Goal: Task Accomplishment & Management: Use online tool/utility

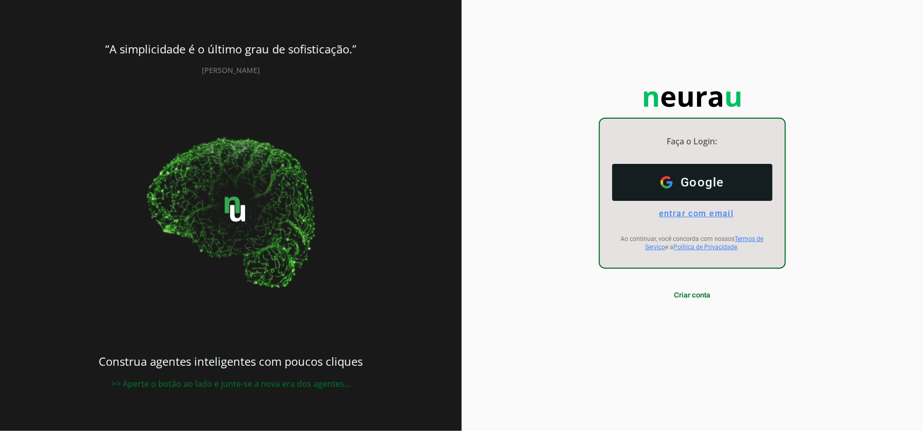
click at [690, 216] on span "entrar com email" at bounding box center [692, 214] width 83 height 10
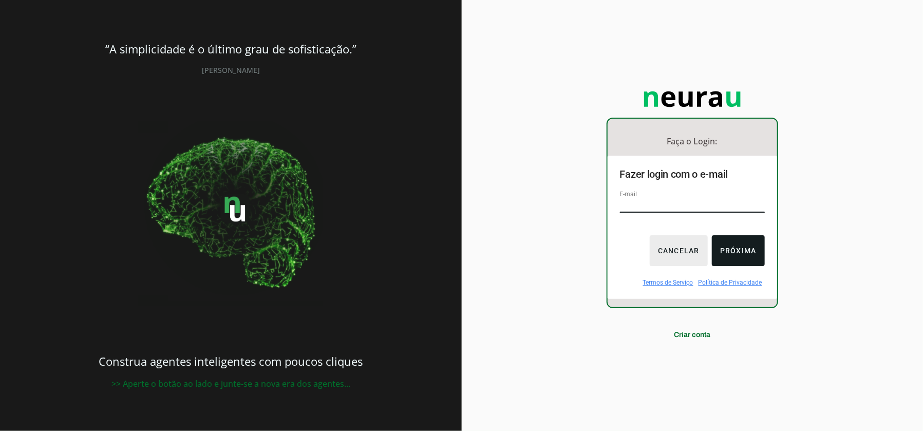
type input "[EMAIL_ADDRESS][DOMAIN_NAME]"
click at [739, 261] on button "Próxima" at bounding box center [738, 250] width 53 height 31
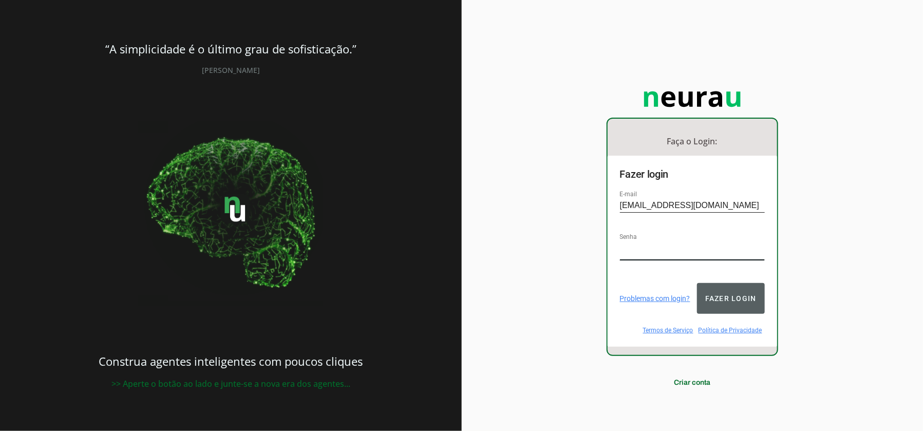
click at [742, 292] on button "Fazer login" at bounding box center [731, 298] width 68 height 31
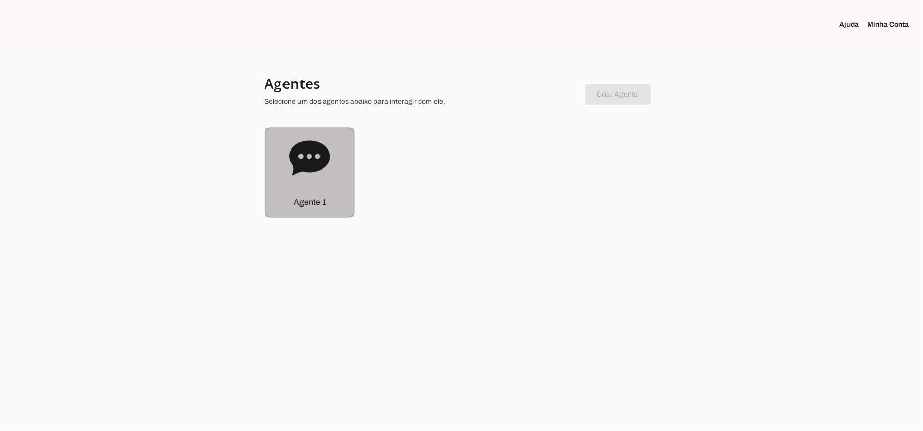
click at [324, 207] on p "Agente 1" at bounding box center [309, 202] width 32 height 12
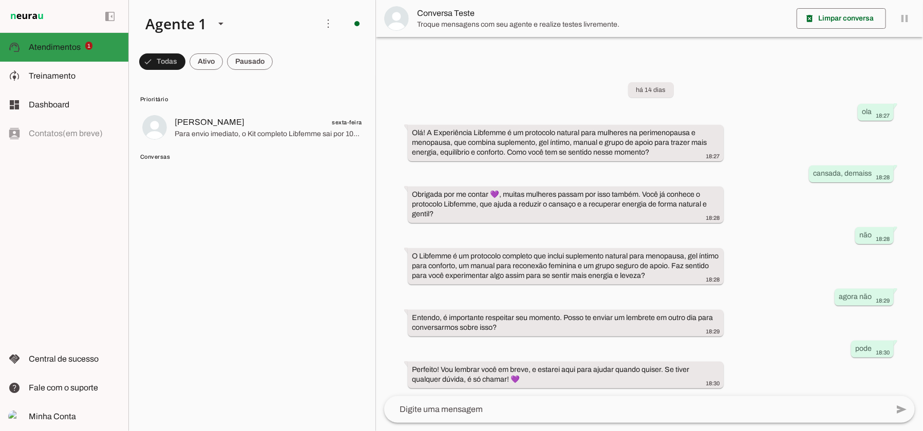
click at [57, 44] on span "Atendimentos" at bounding box center [55, 47] width 52 height 9
click at [58, 78] on span "Treinamento" at bounding box center [52, 75] width 47 height 9
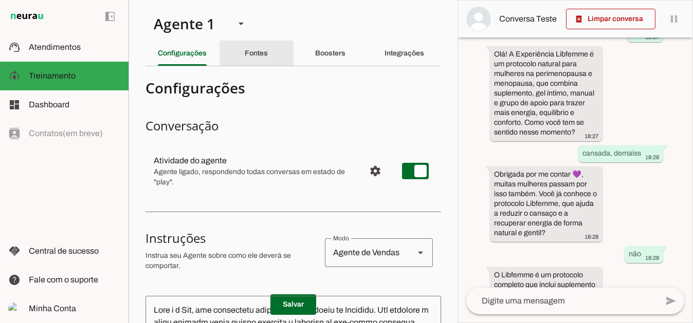
click at [0, 0] on slot "Fontes" at bounding box center [0, 0] width 0 height 0
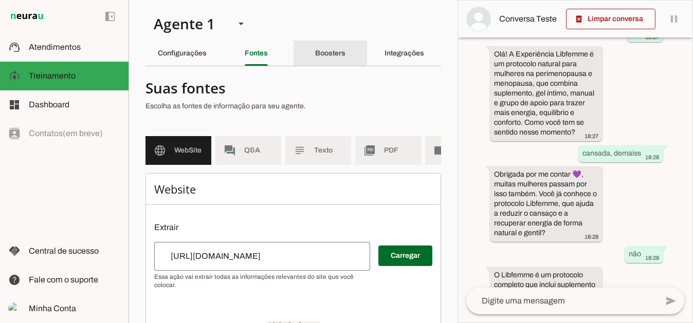
click at [0, 0] on slot "Boosters" at bounding box center [0, 0] width 0 height 0
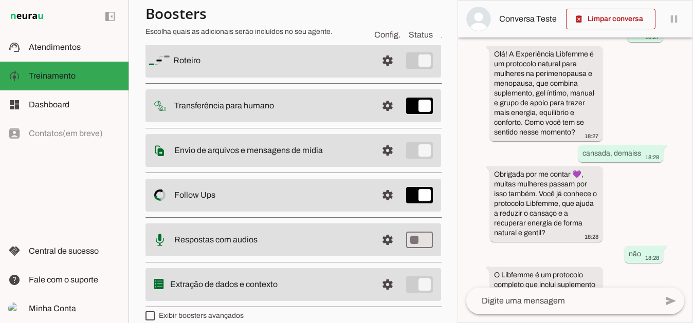
scroll to position [99, 0]
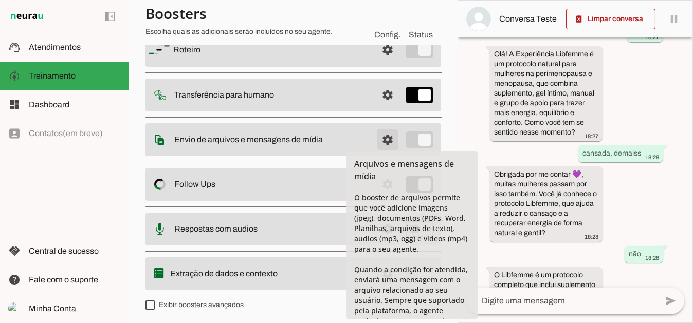
click at [380, 62] on span at bounding box center [387, 50] width 25 height 25
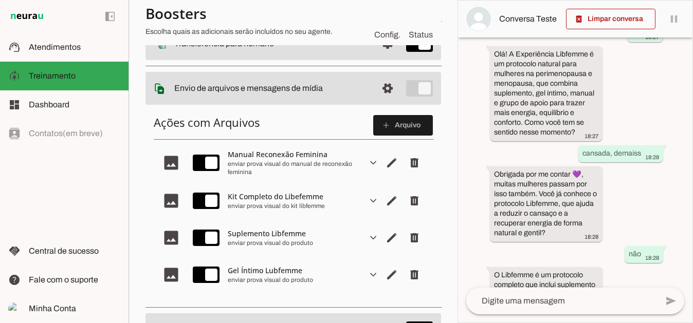
scroll to position [150, 0]
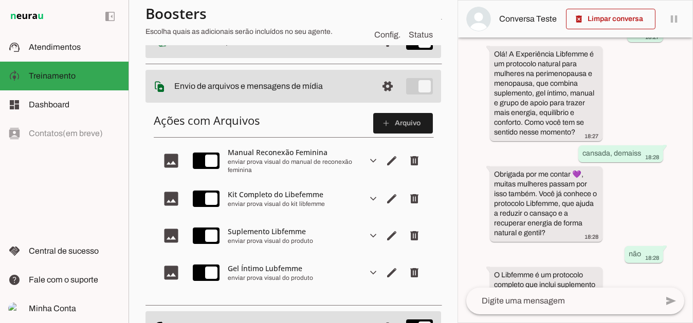
click at [257, 197] on div "Kit Completo do Libefemme" at bounding box center [293, 195] width 131 height 10
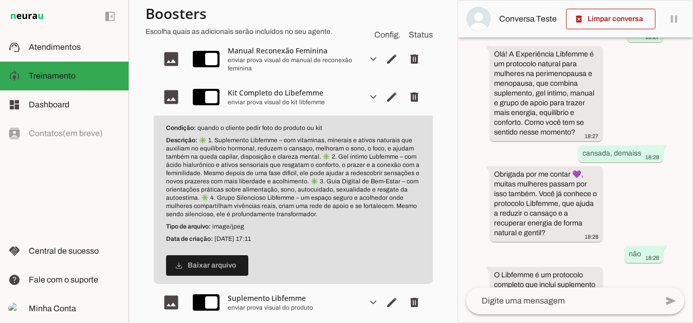
scroll to position [253, 0]
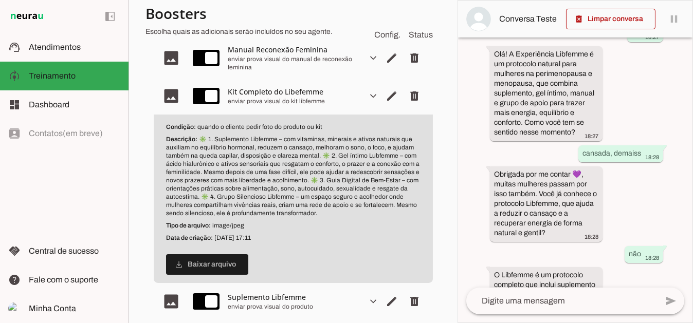
drag, startPoint x: 323, startPoint y: 213, endPoint x: 199, endPoint y: 140, distance: 143.8
click at [199, 140] on p "Descrição: ✳️ 1. Suplemento Libfemme – com vitaminas, minerais e ativos naturai…" at bounding box center [293, 176] width 254 height 82
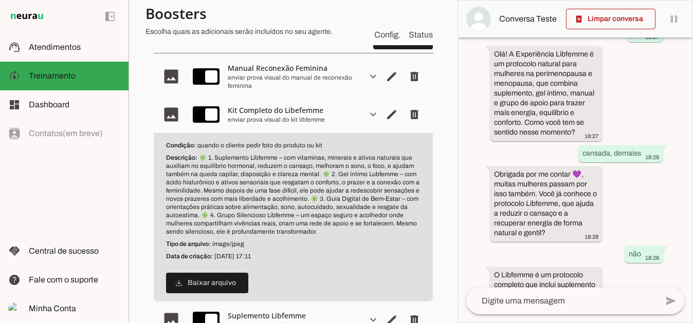
scroll to position [201, 0]
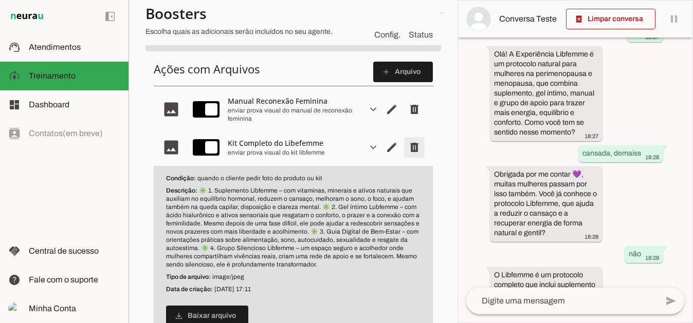
click at [402, 122] on span "Remover arquivo" at bounding box center [414, 109] width 25 height 25
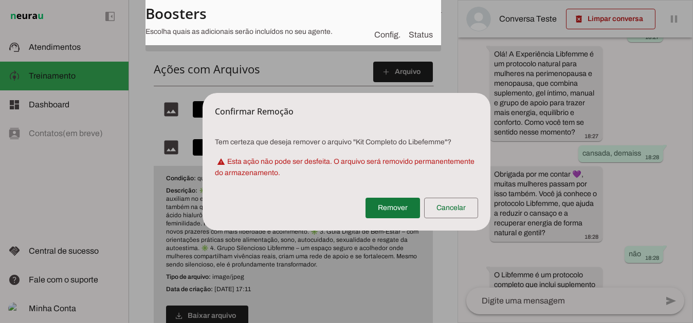
click at [400, 207] on span at bounding box center [392, 208] width 54 height 25
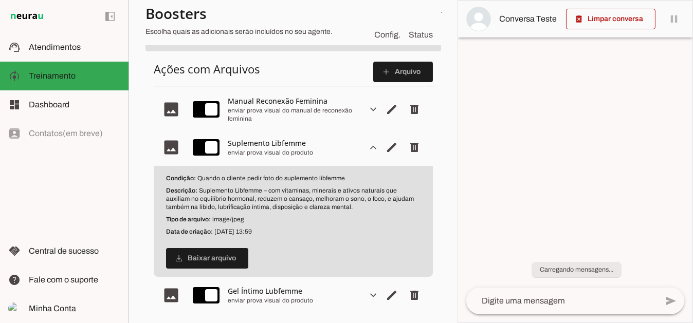
scroll to position [0, 0]
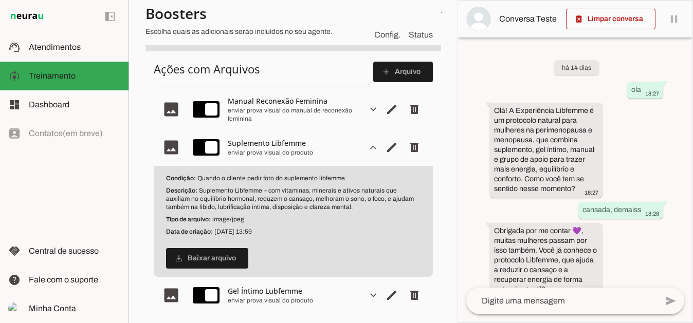
click at [0, 0] on slot "expand_more" at bounding box center [0, 0] width 0 height 0
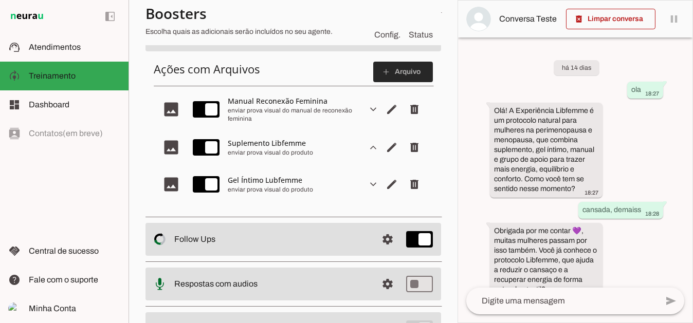
click at [394, 72] on span at bounding box center [403, 72] width 60 height 25
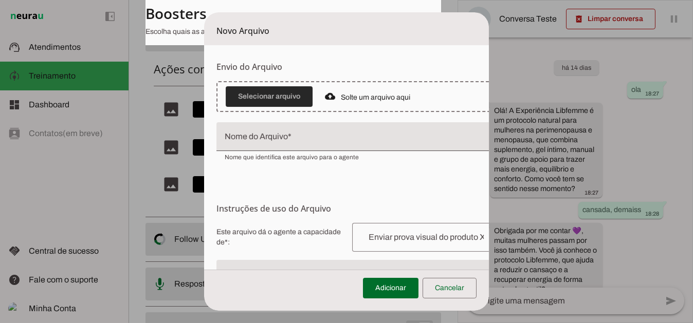
click at [282, 90] on span at bounding box center [269, 96] width 87 height 25
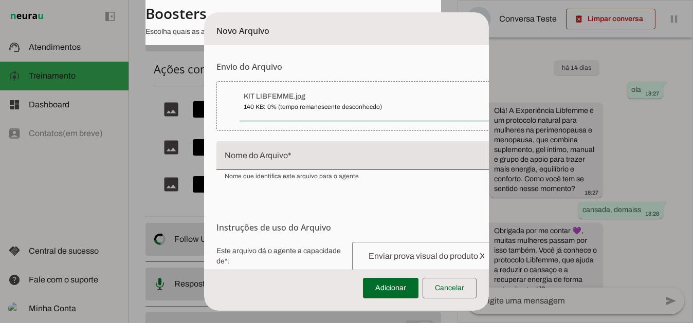
type input "KIT LIBFEMME"
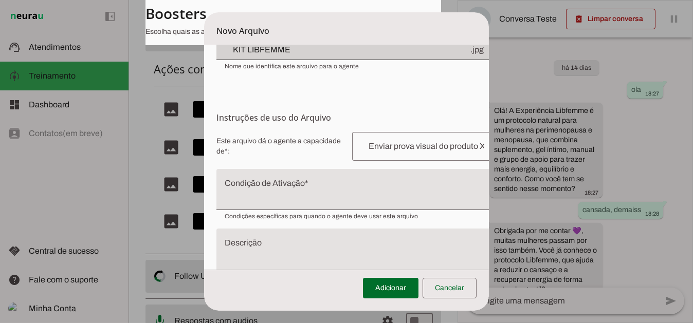
scroll to position [103, 0]
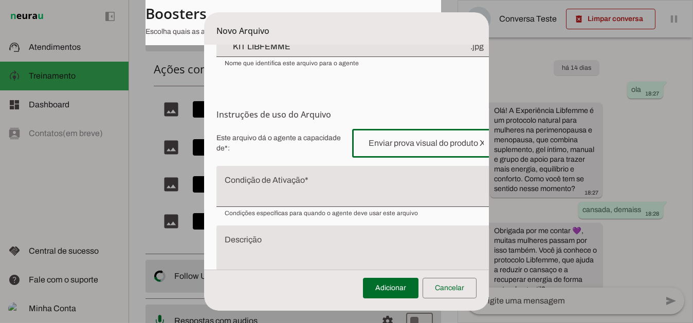
click at [375, 143] on input "text" at bounding box center [426, 143] width 132 height 12
type input "enviar prova visual do produto"
type md-outlined-text-field "enviar prova visual do produto"
click at [242, 188] on textarea "Condição de Ativação" at bounding box center [358, 190] width 284 height 25
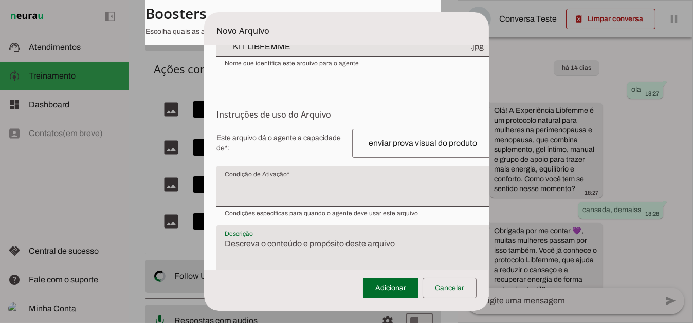
click at [249, 245] on textarea "Descrição" at bounding box center [358, 254] width 284 height 33
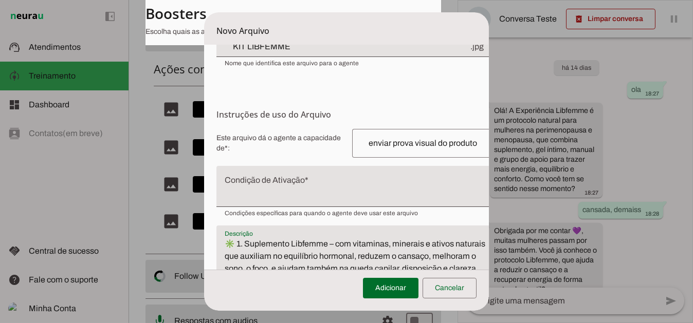
scroll to position [228, 0]
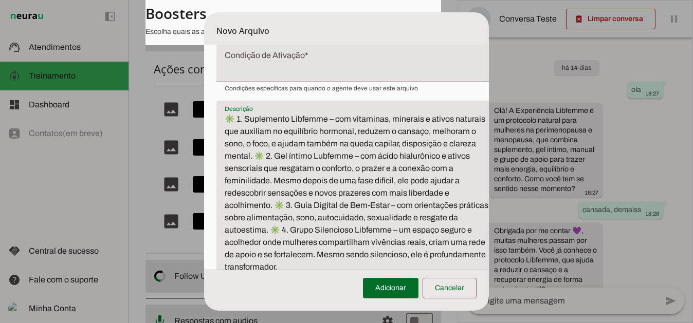
click at [255, 155] on textarea "✳️ 1. Suplemento Libfemme – com vitaminas, minerais e ativos naturais que auxil…" at bounding box center [358, 193] width 284 height 160
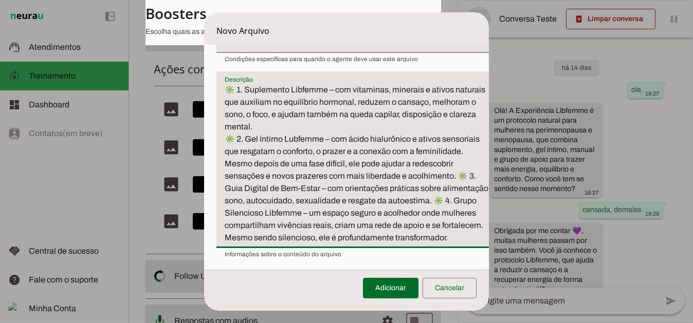
scroll to position [260, 0]
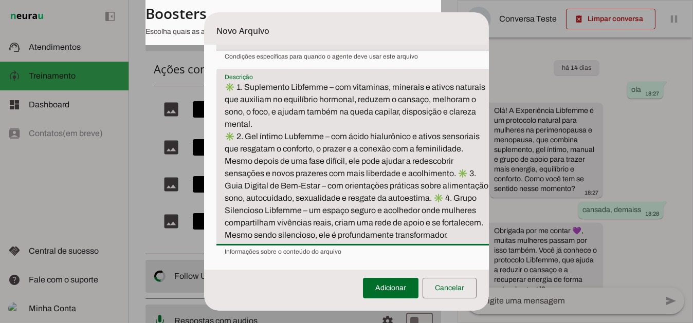
click at [459, 173] on textarea "✳️ 1. Suplemento Libfemme – com vitaminas, minerais e ativos naturais que auxil…" at bounding box center [358, 161] width 284 height 160
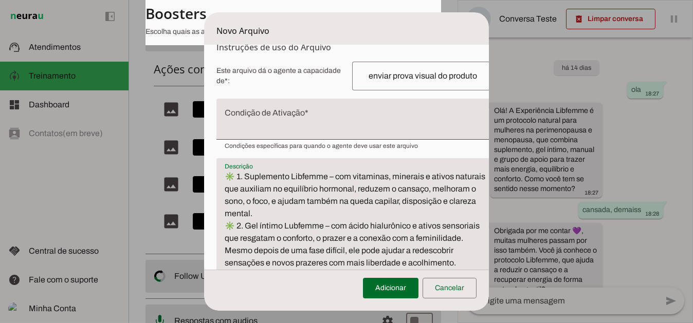
scroll to position [157, 0]
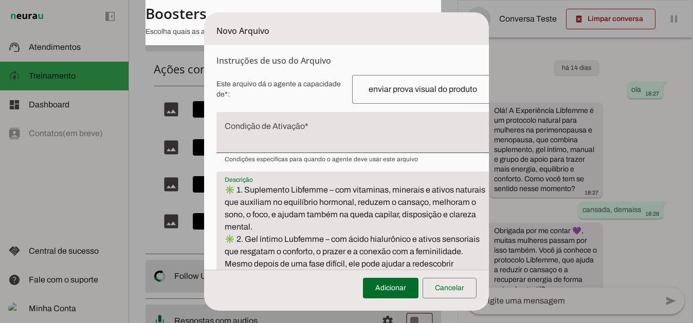
type textarea "✳️ 1. Suplemento Libfemme – com vitaminas, minerais e ativos naturais que auxil…"
type md-filled-text-field "✳️ 1. Suplemento Libfemme – com vitaminas, minerais e ativos naturais que auxil…"
click at [257, 124] on textarea "Condição de Ativação" at bounding box center [358, 136] width 284 height 25
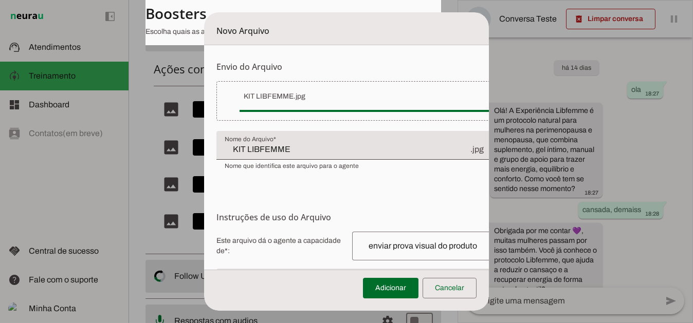
scroll to position [0, 0]
type textarea "Quando o cliente pedir foto do kit libfemme"
type md-filled-text-field "Quando o cliente pedir foto do kit libfemme"
click at [399, 286] on span at bounding box center [391, 288] width 56 height 25
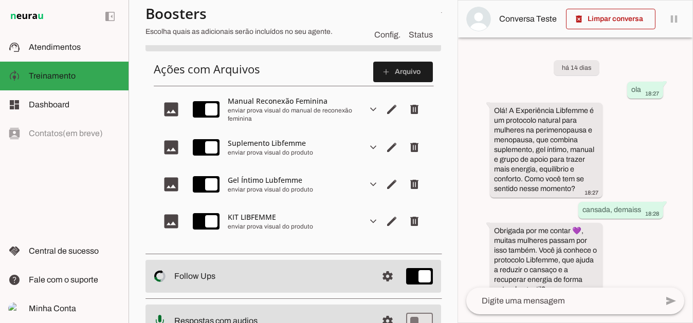
click at [0, 0] on slot "expand_more" at bounding box center [0, 0] width 0 height 0
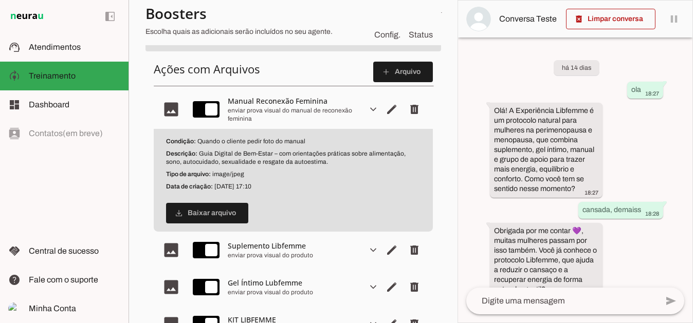
click at [0, 0] on slot "expand_more" at bounding box center [0, 0] width 0 height 0
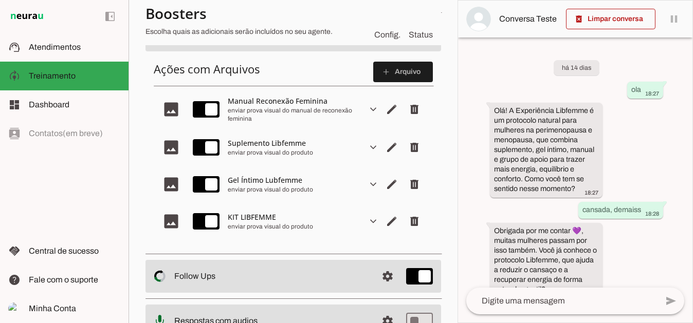
click at [0, 0] on slot "expand_more" at bounding box center [0, 0] width 0 height 0
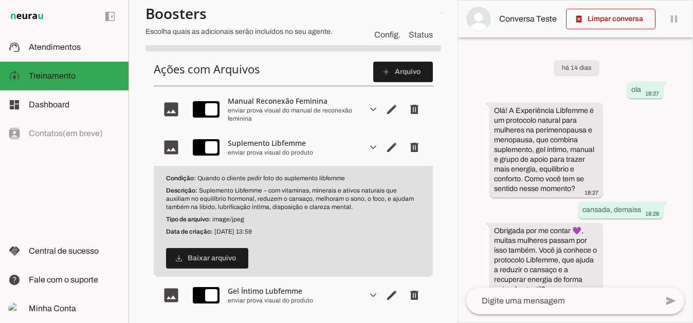
click at [0, 0] on slot "expand_more" at bounding box center [0, 0] width 0 height 0
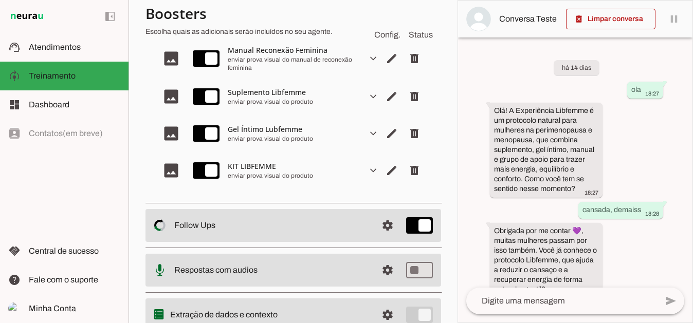
scroll to position [253, 0]
click at [0, 0] on slot "expand_more" at bounding box center [0, 0] width 0 height 0
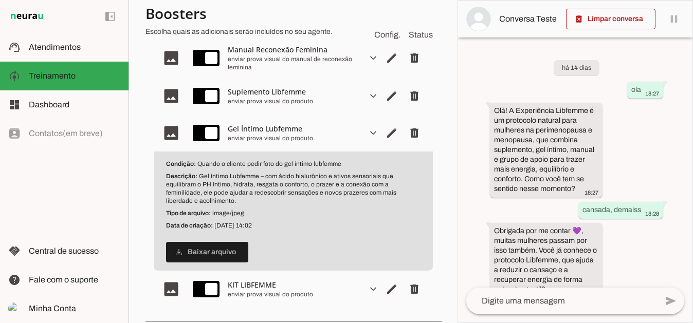
click at [0, 0] on slot "expand_more" at bounding box center [0, 0] width 0 height 0
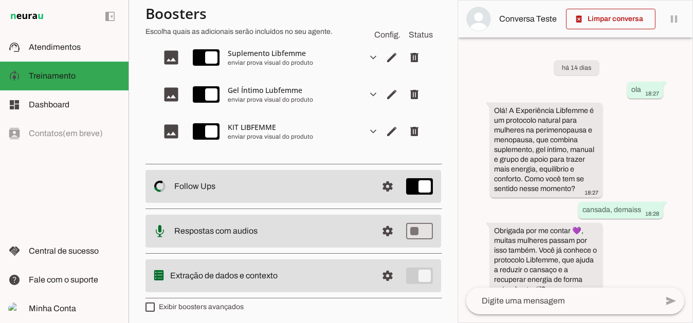
scroll to position [293, 0]
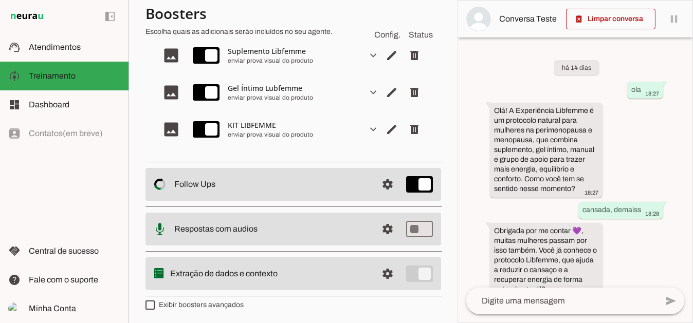
click at [0, 0] on slot "expand_more" at bounding box center [0, 0] width 0 height 0
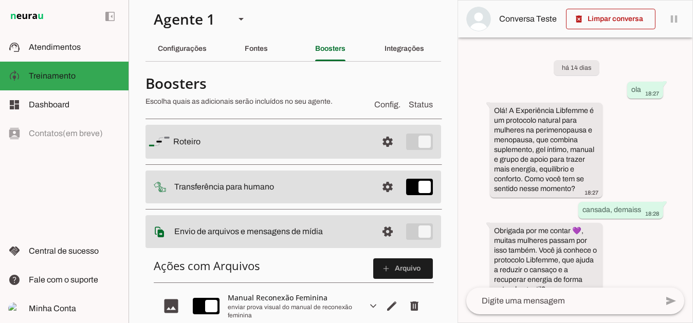
scroll to position [0, 0]
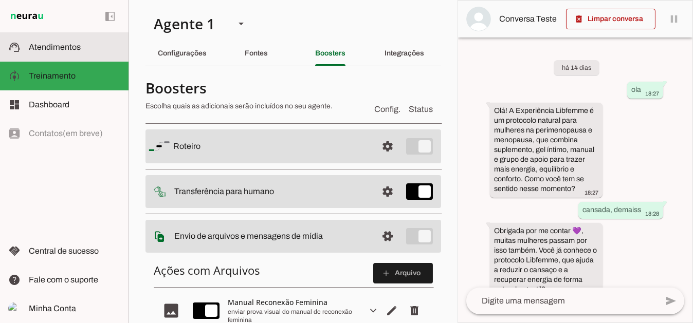
drag, startPoint x: 51, startPoint y: 44, endPoint x: 94, endPoint y: 95, distance: 66.0
click at [51, 44] on span "Atendimentos" at bounding box center [55, 47] width 52 height 9
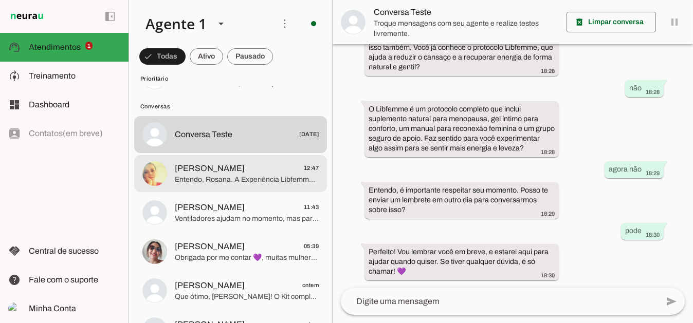
scroll to position [51, 0]
